Goal: Find specific page/section: Find specific page/section

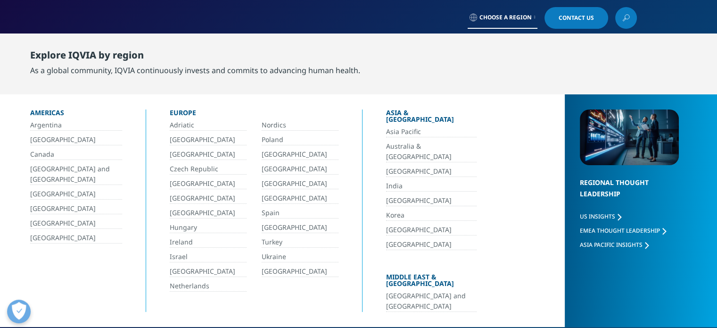
click at [184, 267] on link "[GEOGRAPHIC_DATA]" at bounding box center [208, 271] width 77 height 11
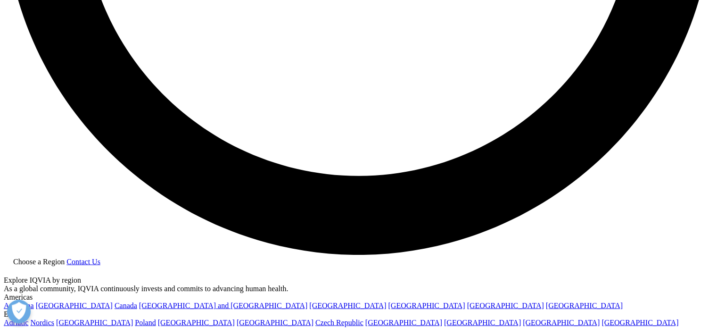
scroll to position [1885, 0]
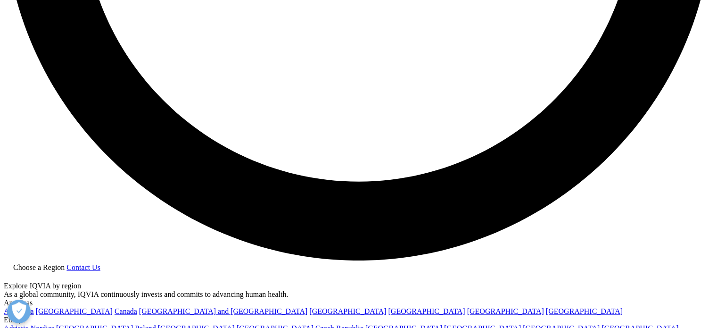
drag, startPoint x: 524, startPoint y: 171, endPoint x: 468, endPoint y: 167, distance: 55.7
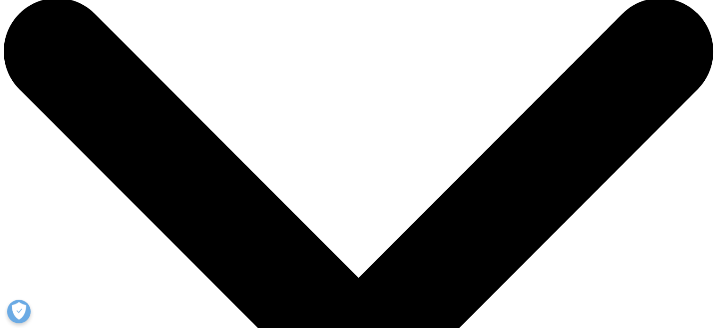
scroll to position [0, 0]
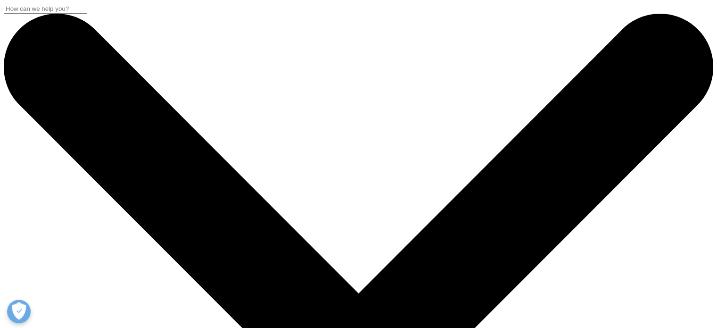
drag, startPoint x: 241, startPoint y: 205, endPoint x: 245, endPoint y: 236, distance: 31.3
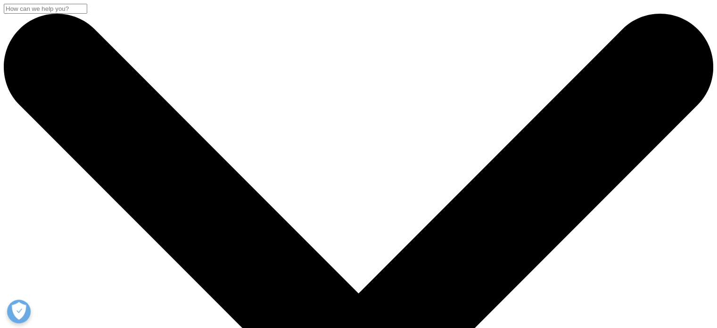
checkbox input "true"
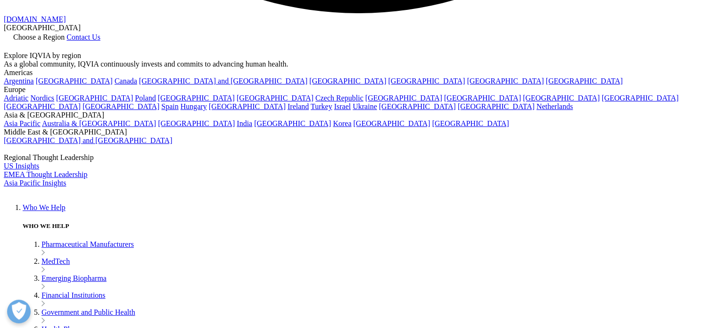
scroll to position [2081, 0]
